Goal: Check status

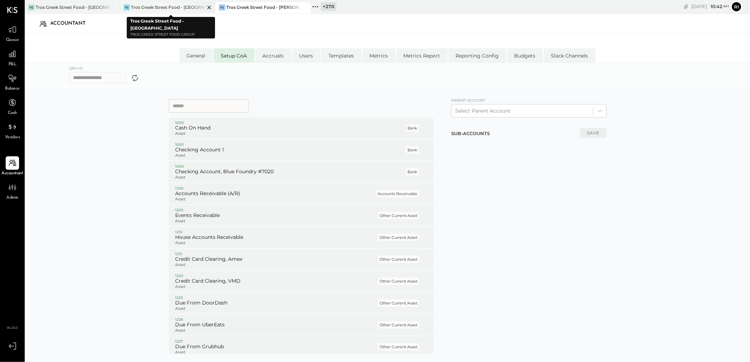
click at [156, 5] on div "Tros Greek Street Food - [GEOGRAPHIC_DATA]" at bounding box center [168, 7] width 74 height 6
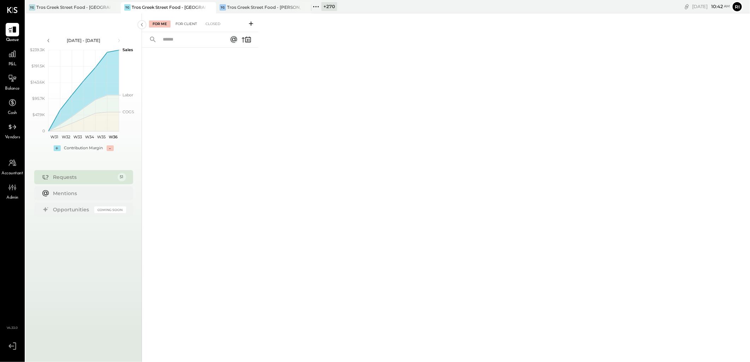
click at [182, 25] on div "For Client" at bounding box center [186, 23] width 29 height 7
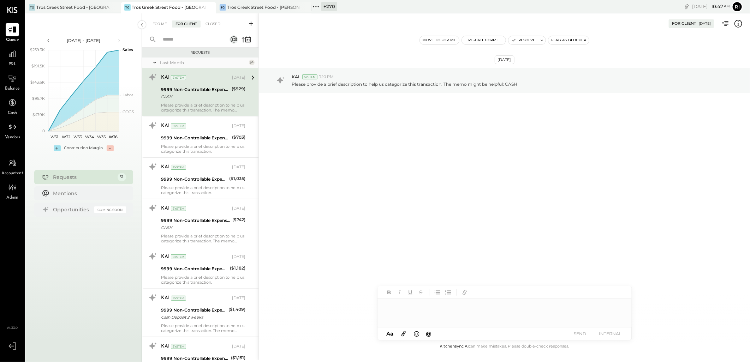
click at [189, 65] on div "Last Month" at bounding box center [203, 63] width 87 height 6
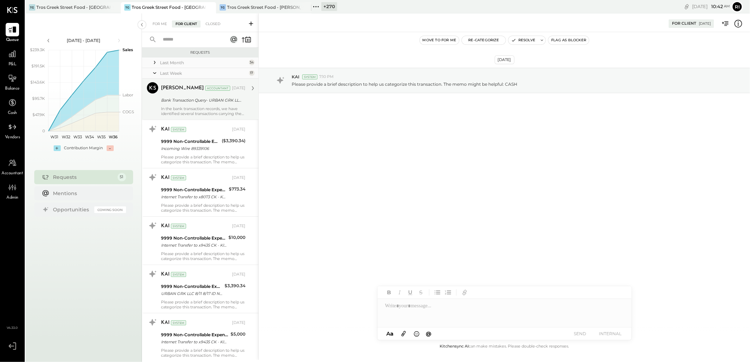
click at [193, 99] on div "Bank Transaction Query- URBAN GRK LLC ****2930" at bounding box center [202, 100] width 82 height 7
